Goal: Task Accomplishment & Management: Use online tool/utility

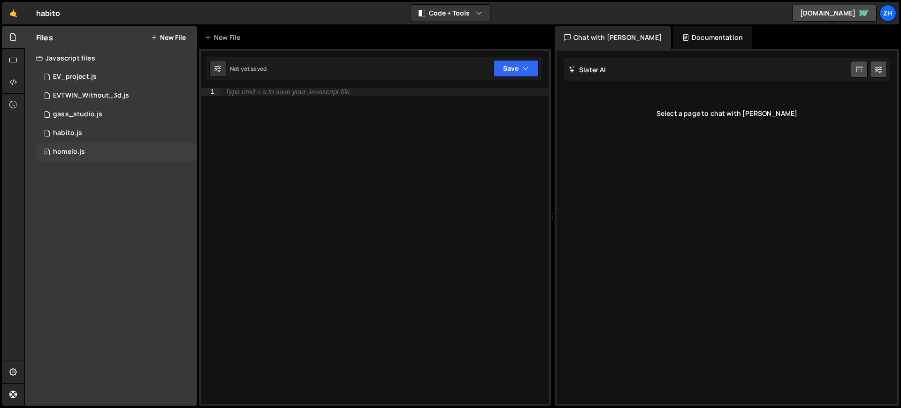
click at [113, 144] on div "0 homelo.js 0" at bounding box center [116, 152] width 161 height 19
click at [108, 157] on div "0 homelo.js 0" at bounding box center [116, 152] width 161 height 19
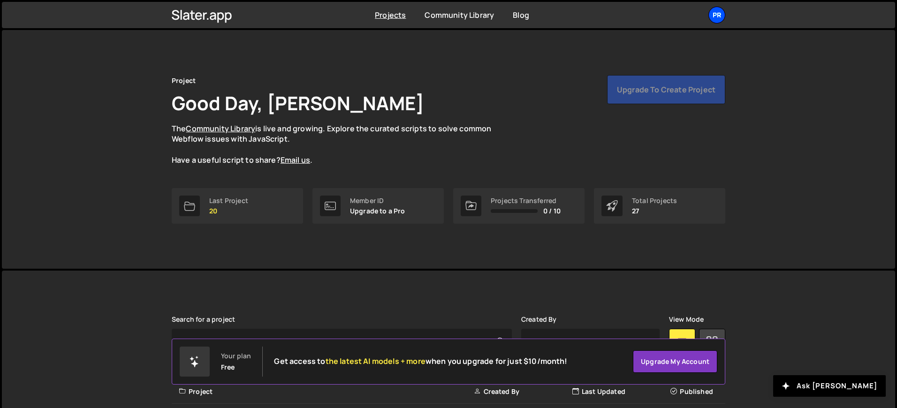
click at [721, 11] on div "Pr" at bounding box center [716, 15] width 17 height 17
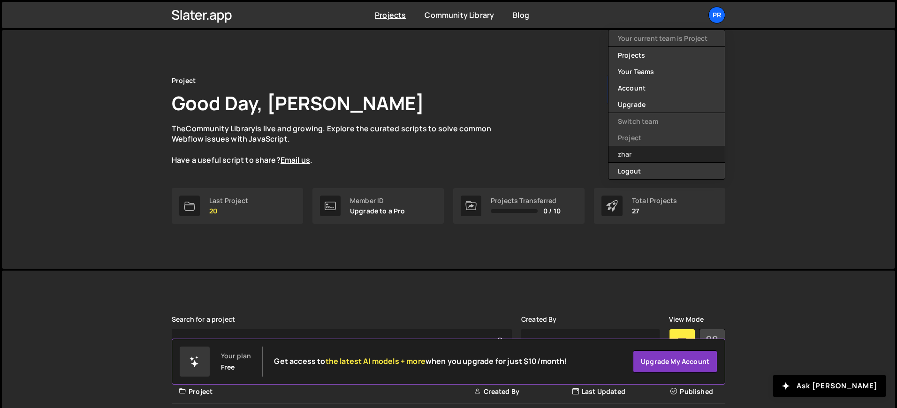
click at [648, 150] on link "zhar" at bounding box center [666, 154] width 116 height 16
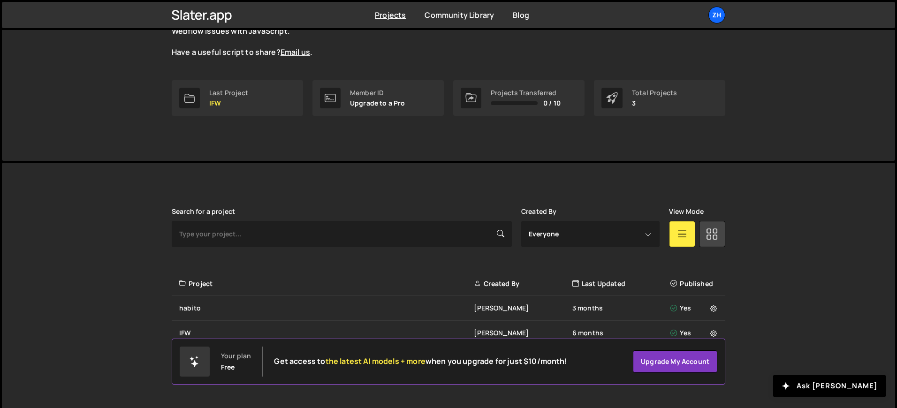
scroll to position [113, 0]
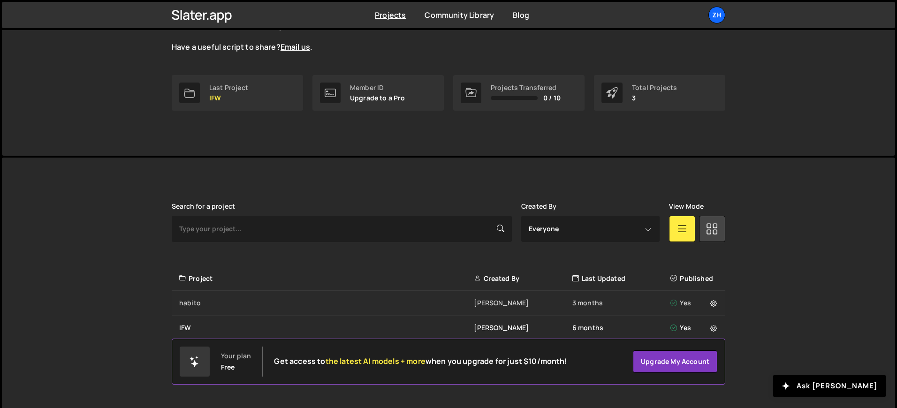
click at [287, 304] on div "habito" at bounding box center [326, 302] width 295 height 9
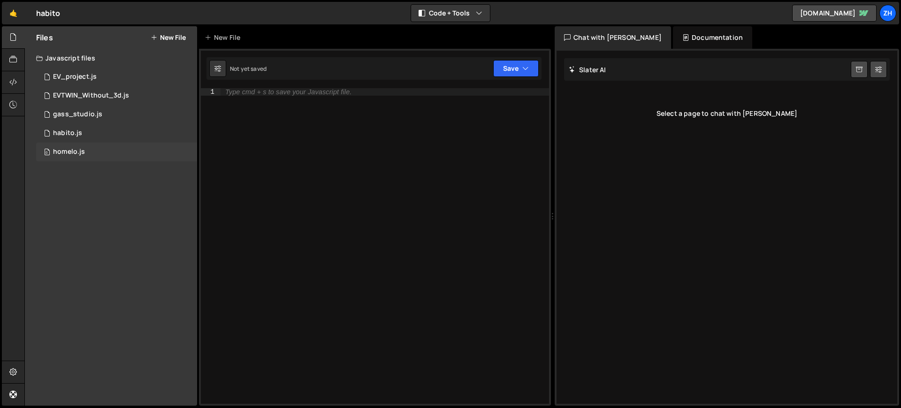
click at [95, 155] on div "0 homelo.js 0" at bounding box center [116, 152] width 161 height 19
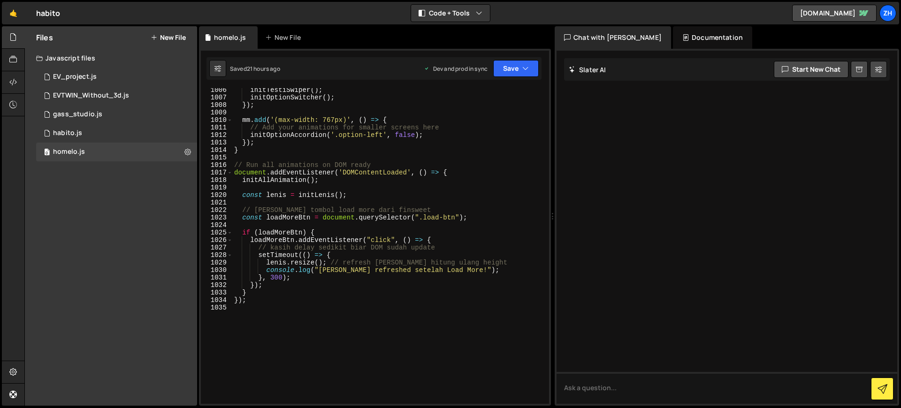
scroll to position [7660, 0]
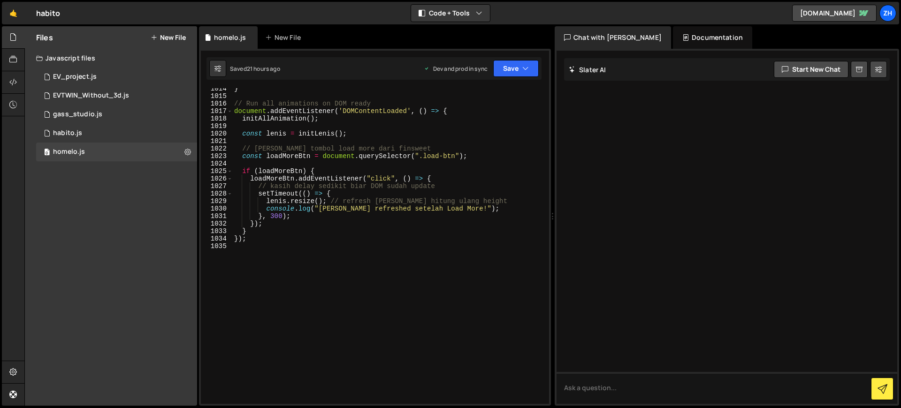
click at [309, 241] on div "} // Run all animations on DOM ready document . addEventListener ( 'DOMContentL…" at bounding box center [388, 250] width 313 height 331
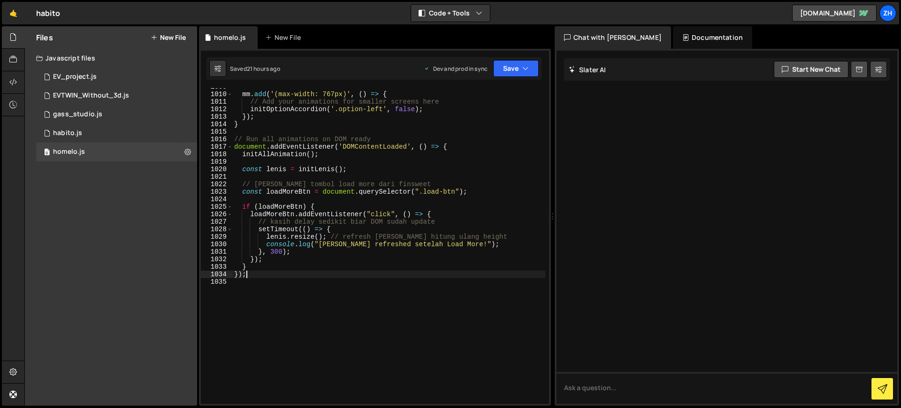
scroll to position [7623, 0]
click at [308, 269] on div "mm . add ( '(max-width: 767px)' , ( ) => { // Add your animations for smaller s…" at bounding box center [388, 248] width 313 height 331
click at [307, 276] on div "mm . add ( '(max-width: 767px)' , ( ) => { // Add your animations for smaller s…" at bounding box center [388, 248] width 313 height 331
click at [345, 271] on div "mm . add ( '(max-width: 767px)' , ( ) => { // Add your animations for smaller s…" at bounding box center [388, 248] width 313 height 331
click at [343, 266] on div "mm . add ( '(max-width: 767px)' , ( ) => { // Add your animations for smaller s…" at bounding box center [388, 248] width 313 height 331
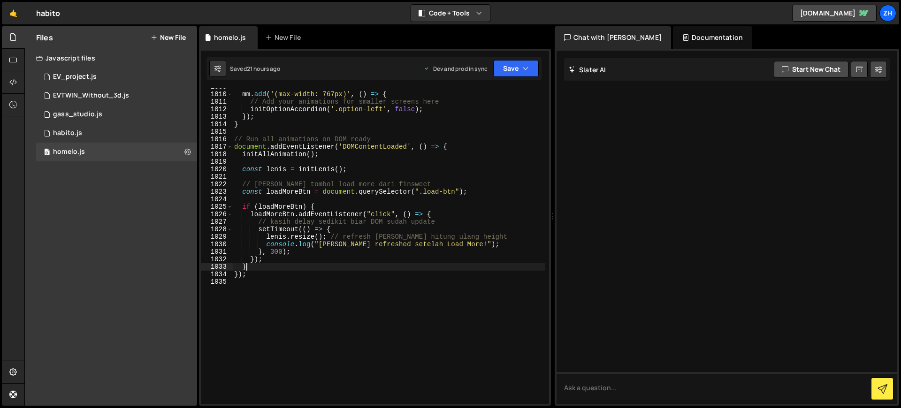
type textarea "}"
paste textarea "});"
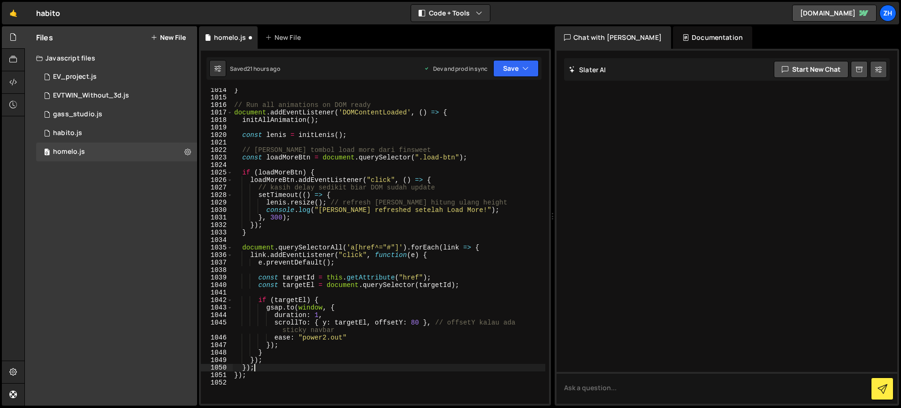
scroll to position [7658, 0]
click at [510, 76] on button "Save" at bounding box center [516, 68] width 46 height 17
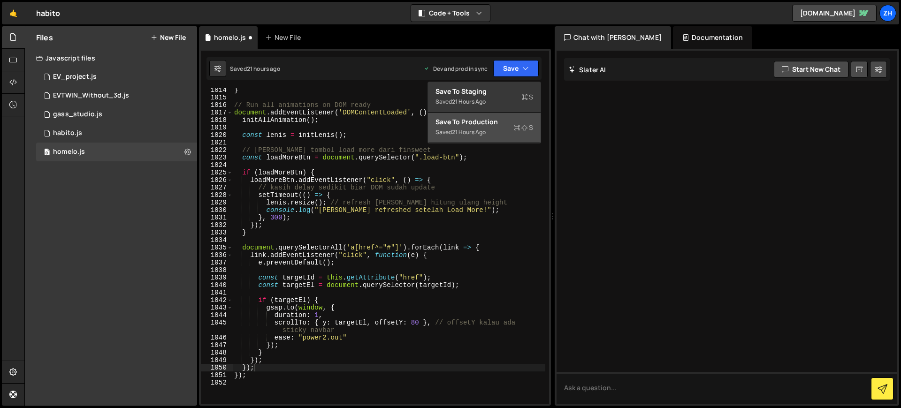
click at [501, 122] on div "Save to Production S" at bounding box center [484, 121] width 98 height 9
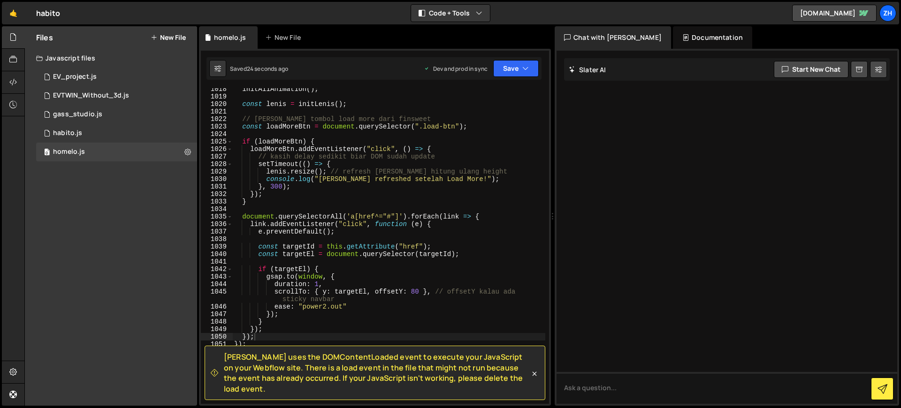
scroll to position [7696, 0]
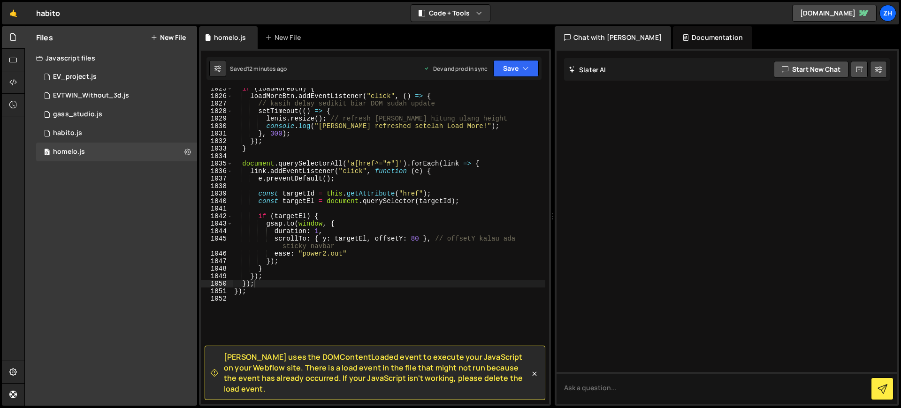
click at [329, 279] on div "if ( loadMoreBtn ) { loadMoreBtn . addEventListener ( "click" , ( ) => { // kas…" at bounding box center [388, 250] width 313 height 331
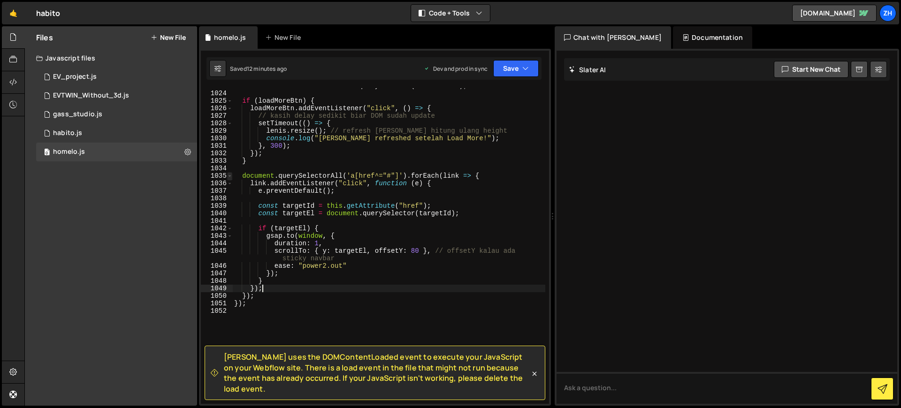
click at [227, 176] on span at bounding box center [229, 176] width 5 height 8
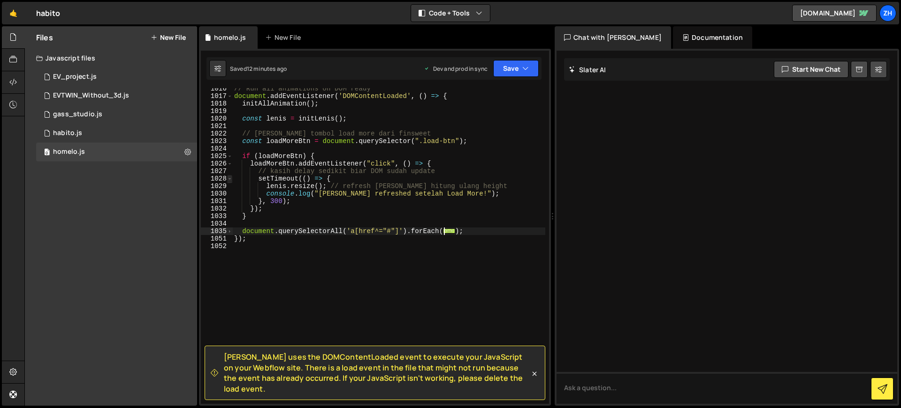
scroll to position [7675, 0]
click at [471, 229] on div "// Run all animations on DOM ready document . addEventListener ( 'DOMContentLoa…" at bounding box center [388, 250] width 313 height 331
click at [233, 230] on div "// Run all animations on DOM ready document . addEventListener ( 'DOMContentLoa…" at bounding box center [388, 250] width 313 height 331
type textarea "document.querySelectorAll('a[href^="#"]').forEach(link => { link.addEventListen…"
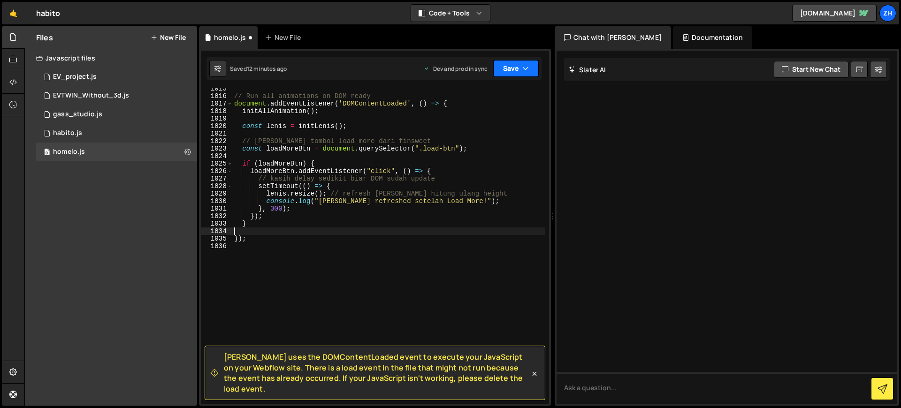
click at [512, 68] on button "Save" at bounding box center [516, 68] width 46 height 17
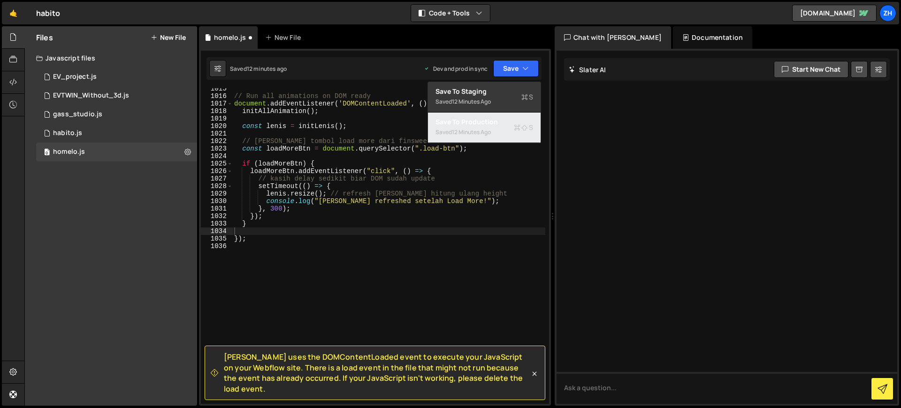
click at [501, 123] on div "Save to Production S" at bounding box center [484, 121] width 98 height 9
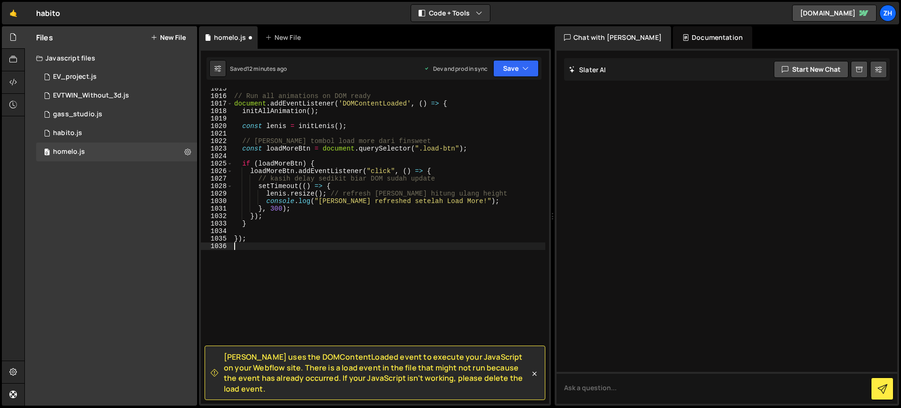
click at [416, 289] on div "// Run all animations on DOM ready document . addEventListener ( 'DOMContentLoa…" at bounding box center [388, 250] width 313 height 331
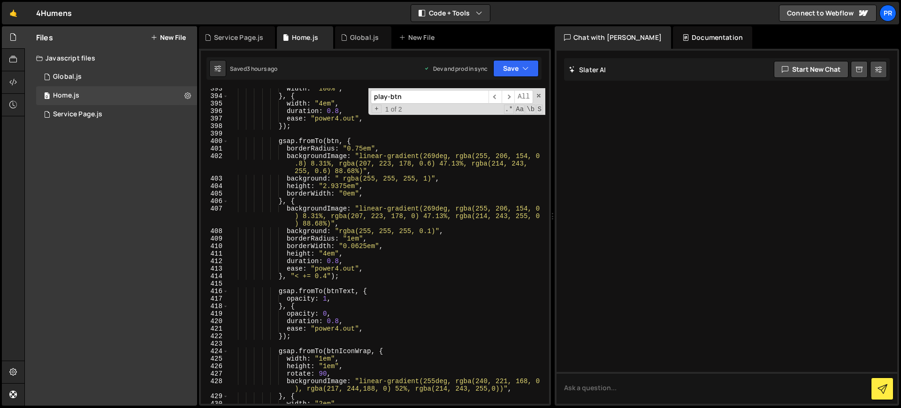
scroll to position [3128, 0]
